Goal: Transaction & Acquisition: Purchase product/service

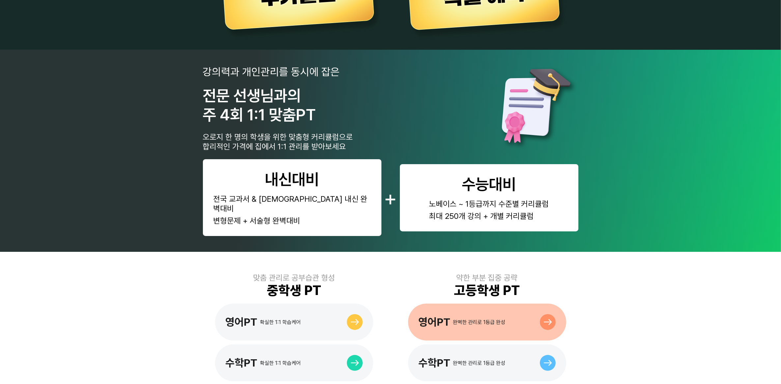
scroll to position [240, 0]
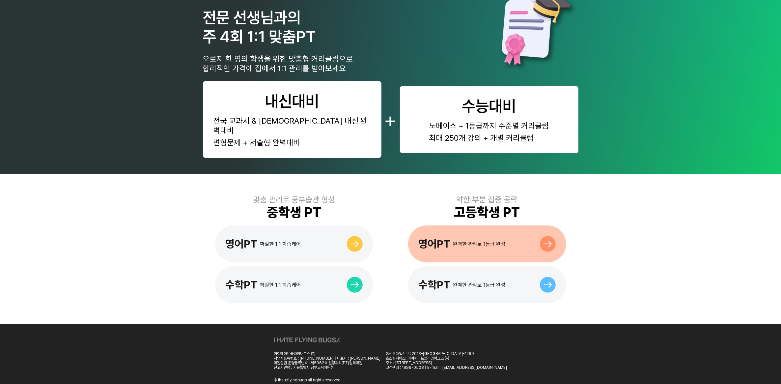
click at [493, 238] on div "영어PT 완벽한 관리로 1등급 완성" at bounding box center [462, 244] width 87 height 13
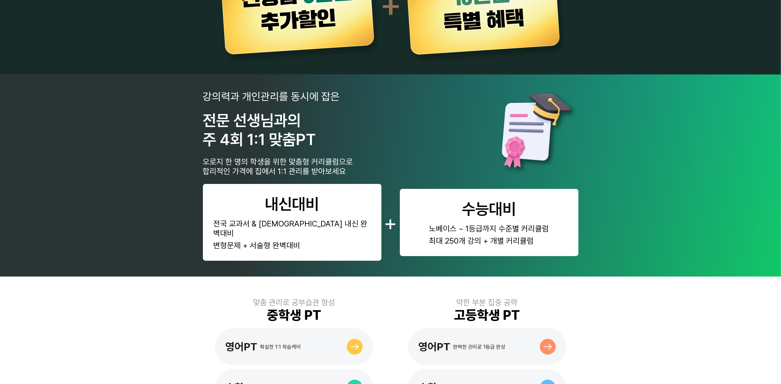
scroll to position [206, 0]
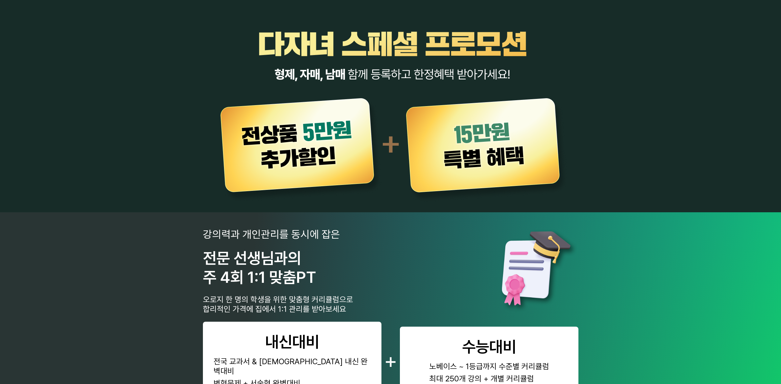
scroll to position [240, 0]
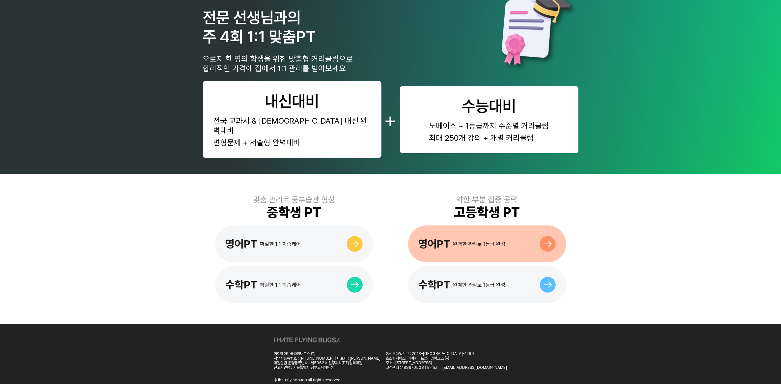
click at [483, 241] on div "완벽한 관리로 1등급 완성" at bounding box center [479, 244] width 52 height 6
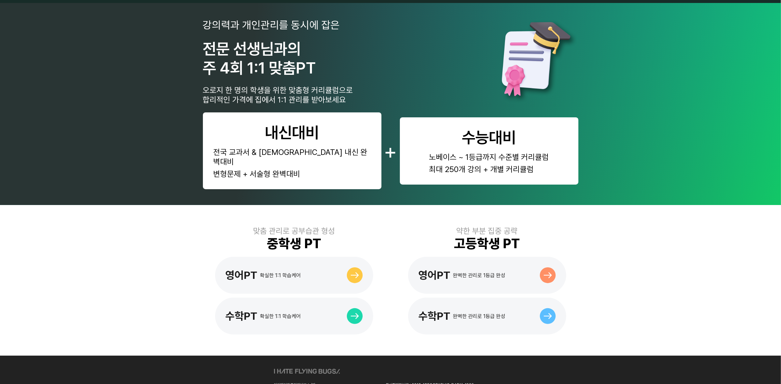
scroll to position [240, 0]
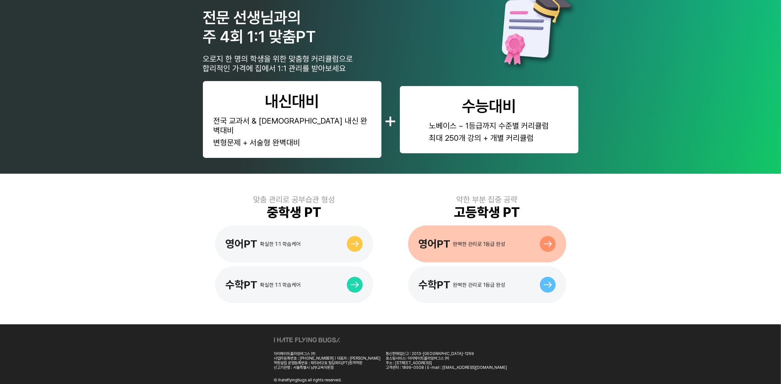
click at [512, 225] on div "영어PT 완벽한 관리로 1등급 완성" at bounding box center [487, 243] width 158 height 37
